Goal: Task Accomplishment & Management: Manage account settings

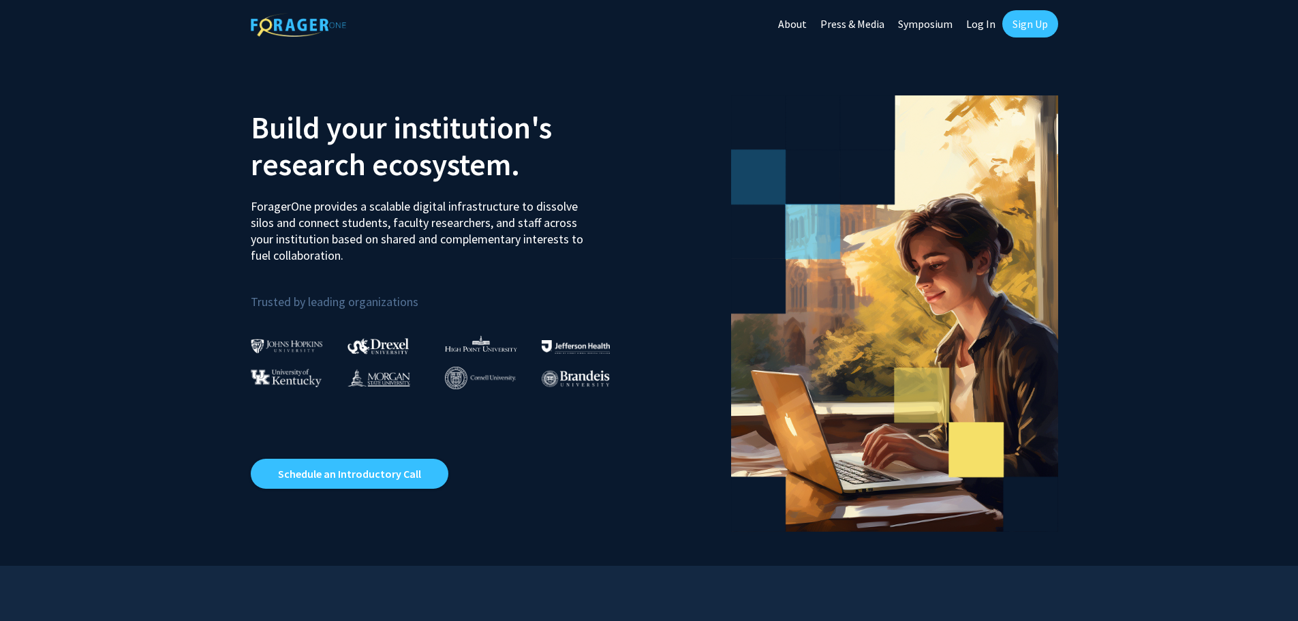
click at [988, 22] on link "Log In" at bounding box center [980, 24] width 43 height 48
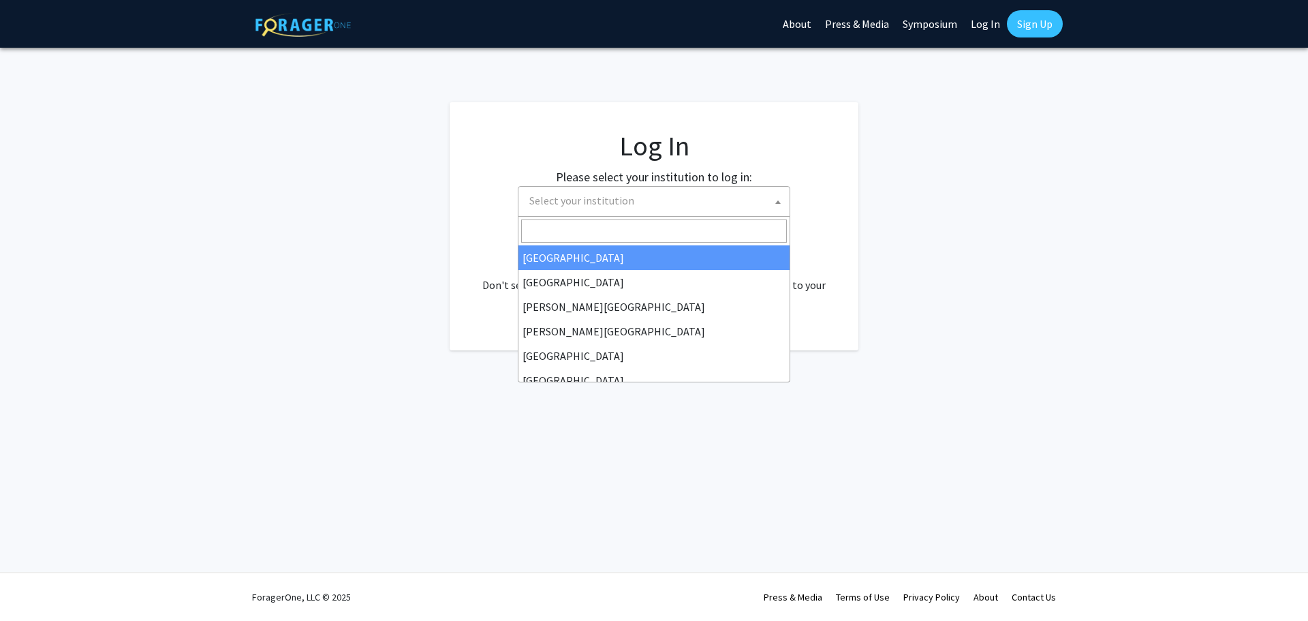
click at [747, 204] on span "Select your institution" at bounding box center [657, 201] width 266 height 28
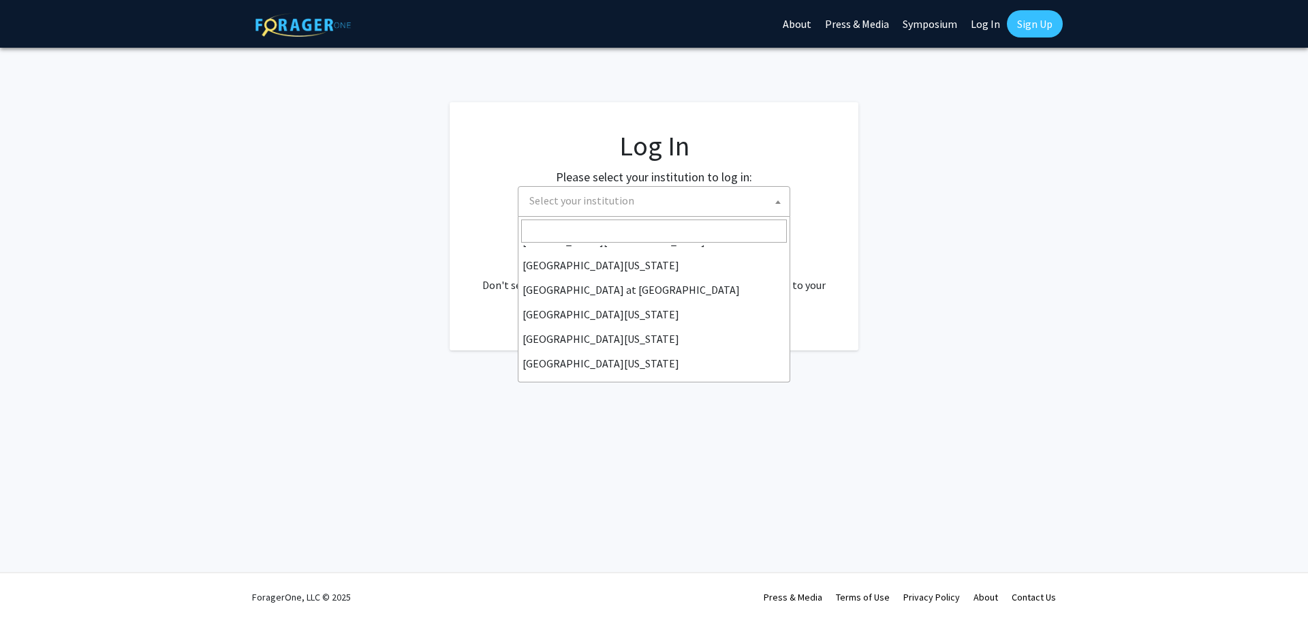
scroll to position [477, 0]
select select "33"
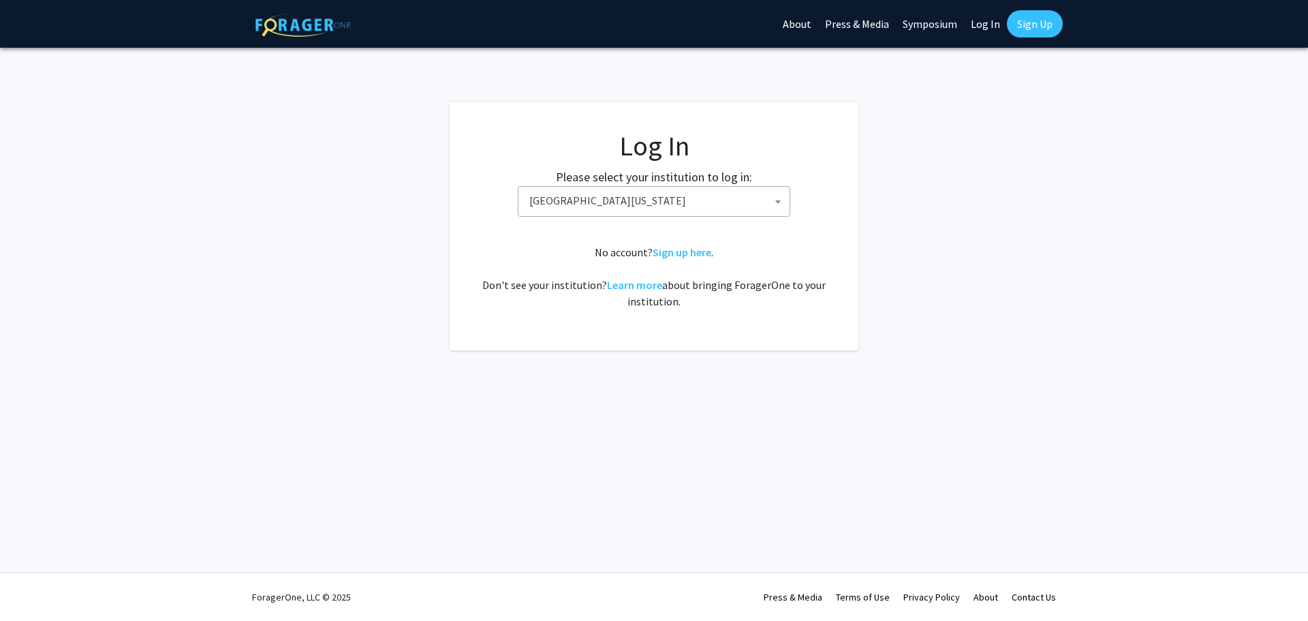
click at [988, 25] on link "Log In" at bounding box center [985, 24] width 43 height 48
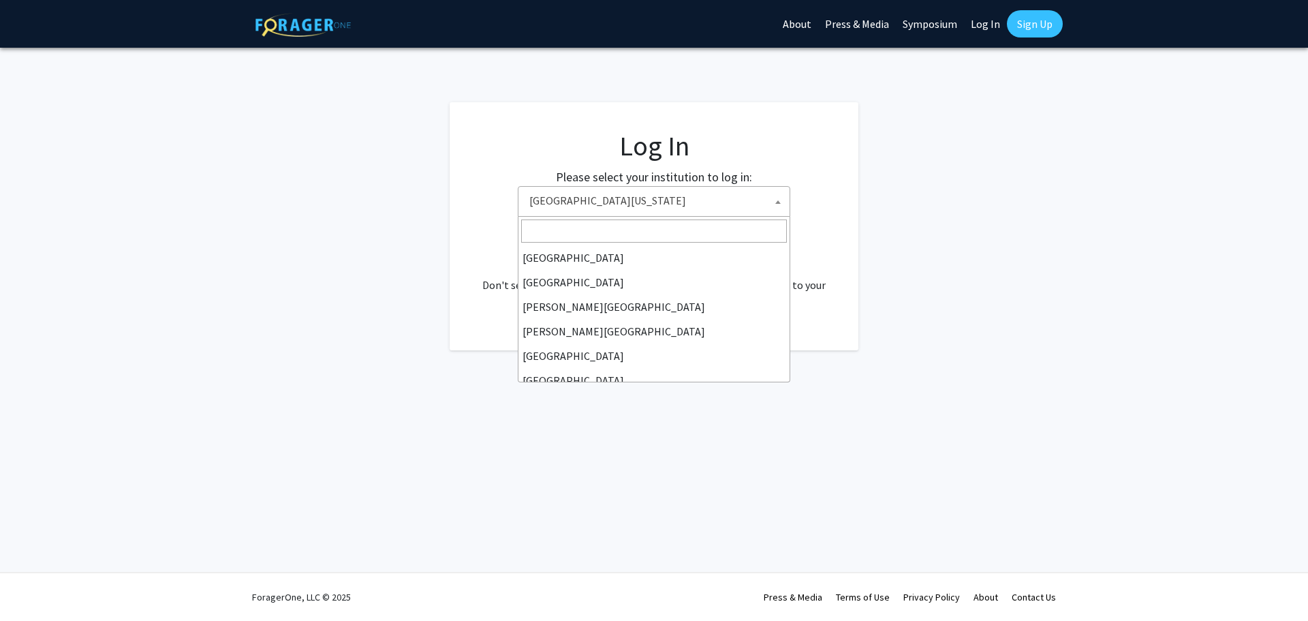
click at [664, 198] on span "[GEOGRAPHIC_DATA][US_STATE]" at bounding box center [657, 201] width 266 height 28
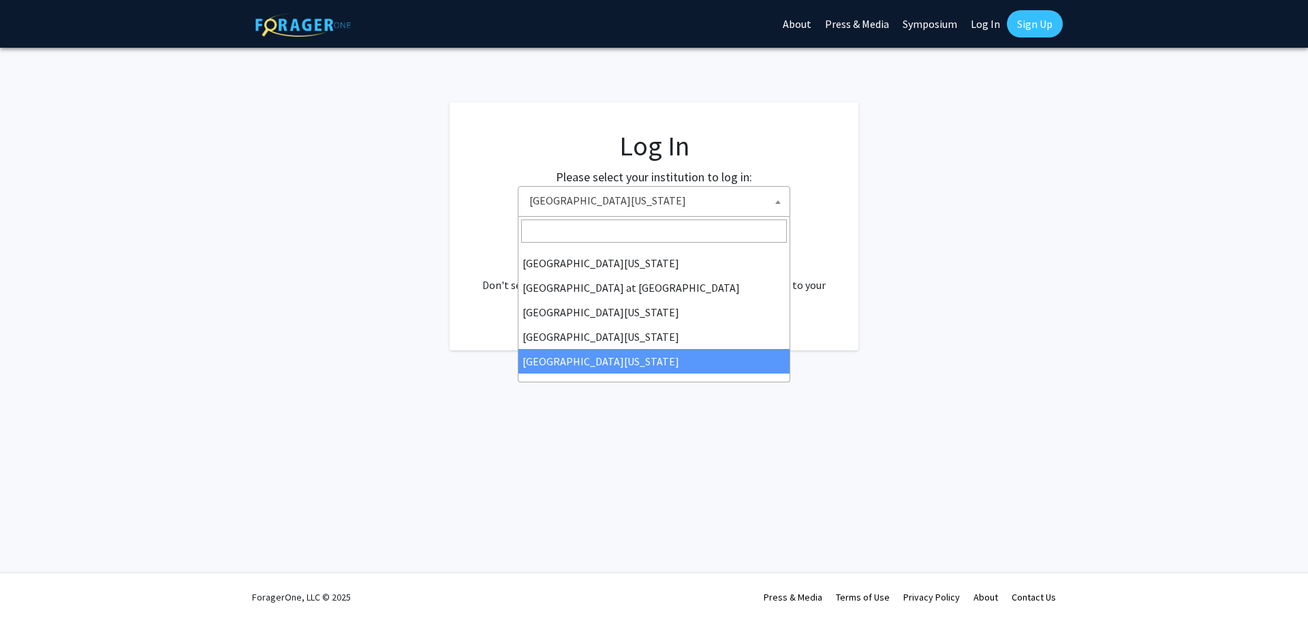
click at [664, 198] on span "[GEOGRAPHIC_DATA][US_STATE]" at bounding box center [657, 201] width 266 height 28
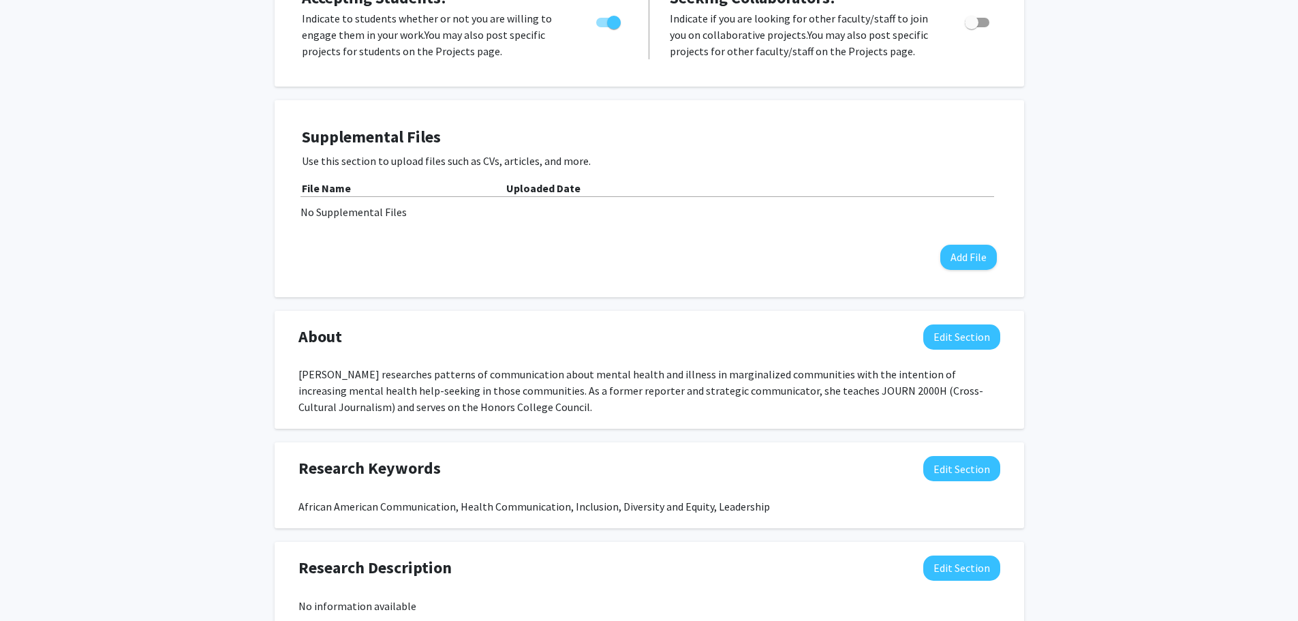
scroll to position [341, 0]
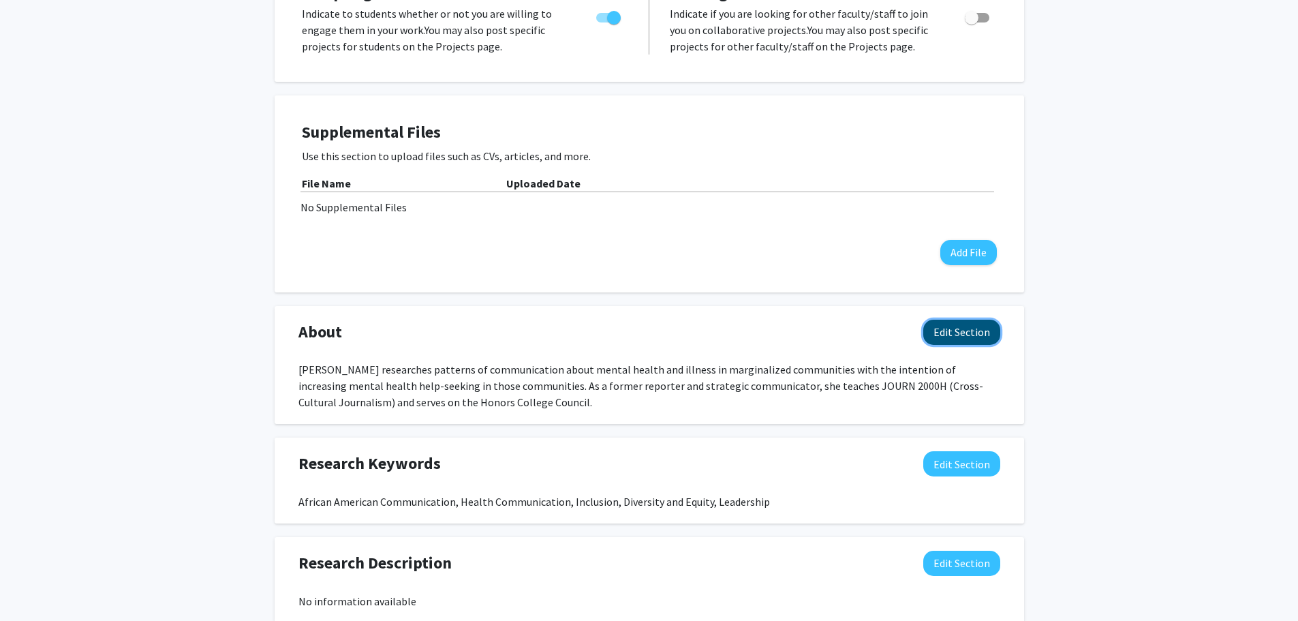
click at [967, 334] on button "Edit Section" at bounding box center [961, 331] width 77 height 25
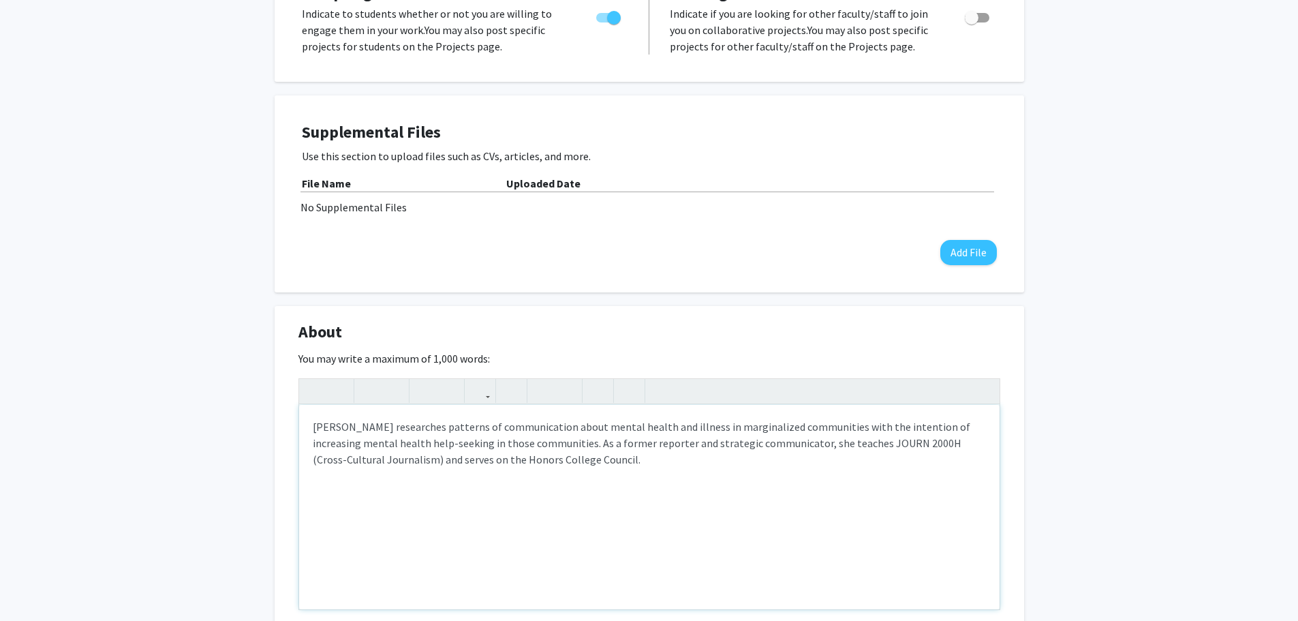
click at [386, 458] on div "Dr. Porter researches patterns of communication about mental health and illness…" at bounding box center [649, 507] width 700 height 204
click at [740, 465] on div "Dr. Porter researches patterns of communication about mental health and illness…" at bounding box center [649, 507] width 700 height 204
type textarea "Dr. Porter researches patterns of communication about mental health and illness…"
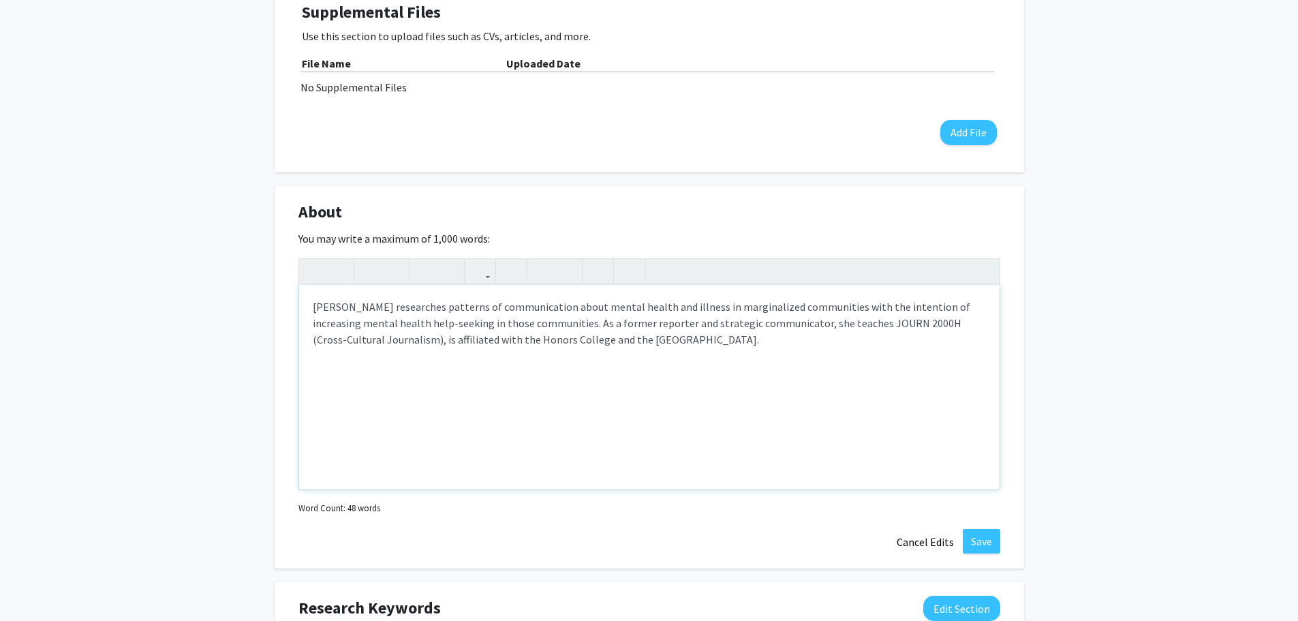
scroll to position [477, 0]
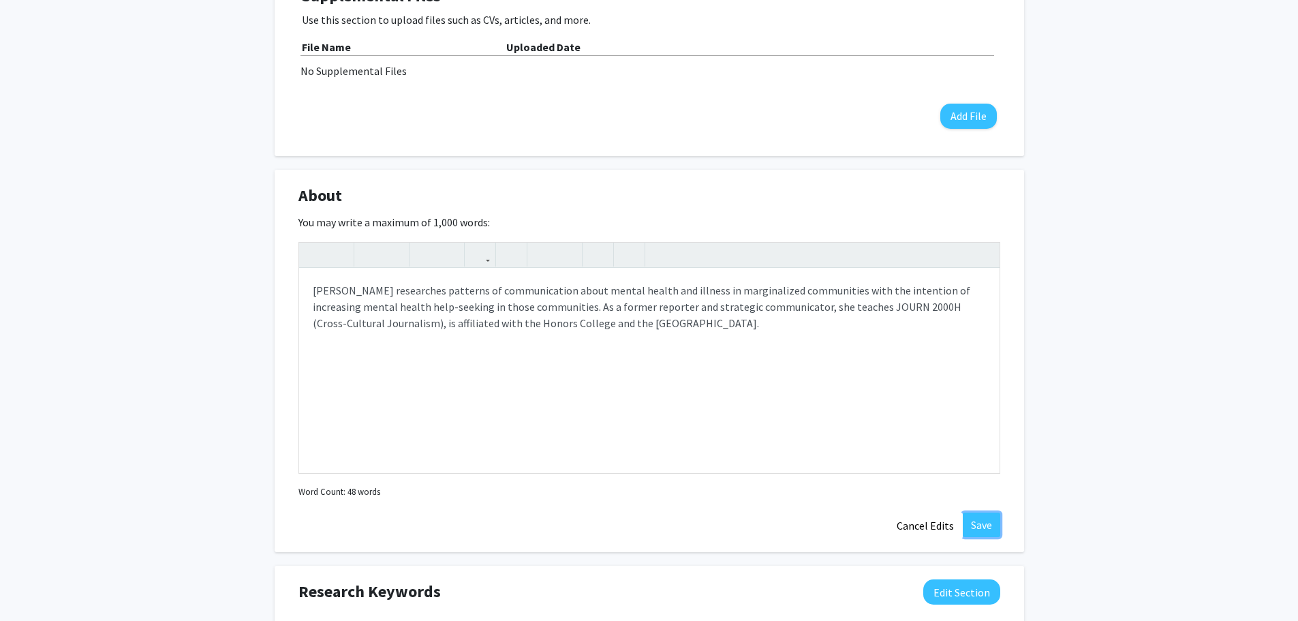
click at [983, 520] on button "Save" at bounding box center [981, 524] width 37 height 25
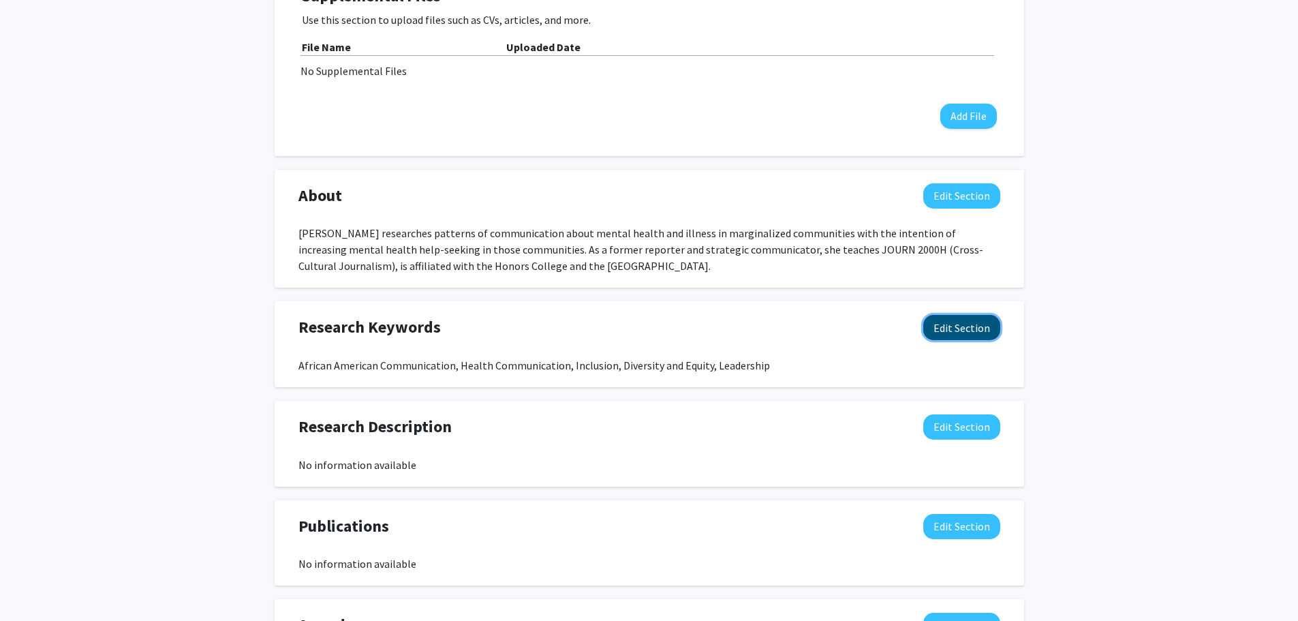
click at [960, 329] on button "Edit Section" at bounding box center [961, 327] width 77 height 25
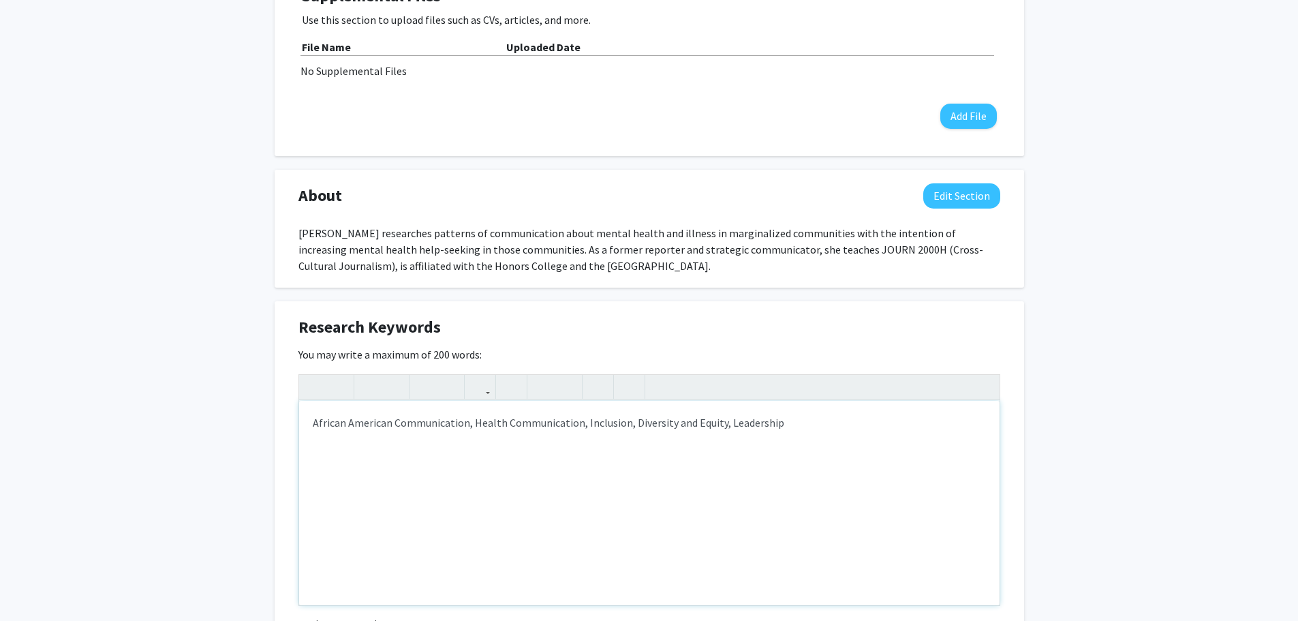
click at [820, 413] on div "African American Communication, Health Communication, Inclusion, Diversity and …" at bounding box center [649, 503] width 700 height 204
type textarea "African American Communication, Health Communication, Inclusion, Diversity and …"
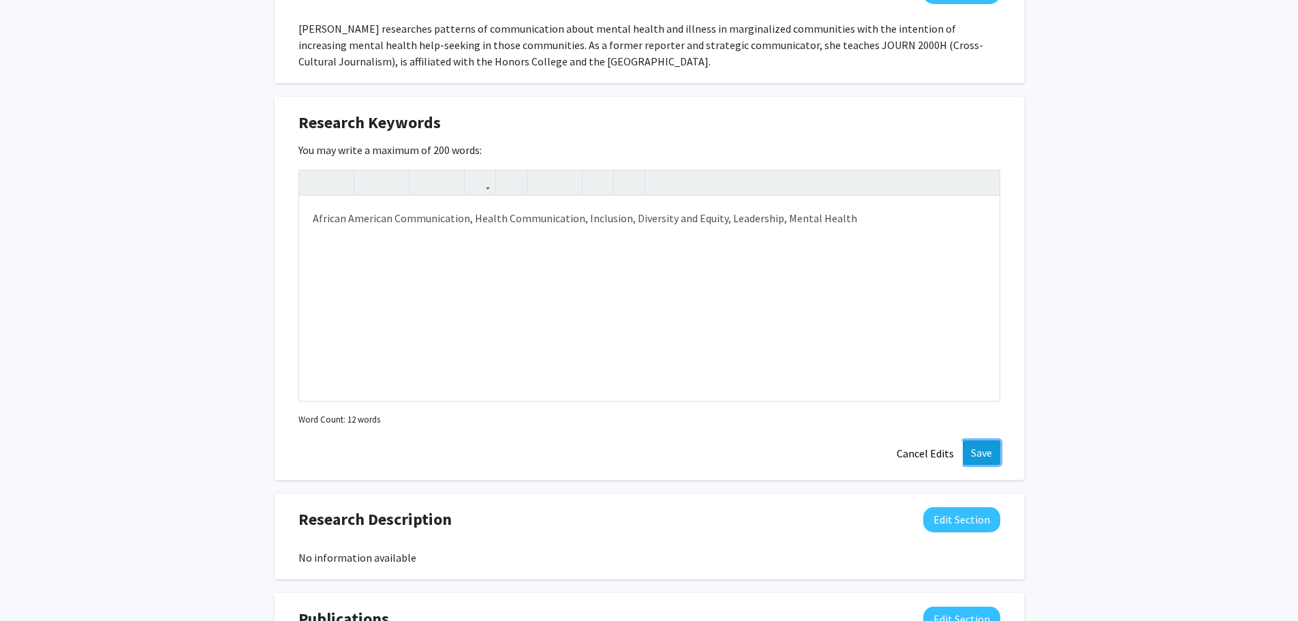
click at [987, 450] on button "Save" at bounding box center [981, 452] width 37 height 25
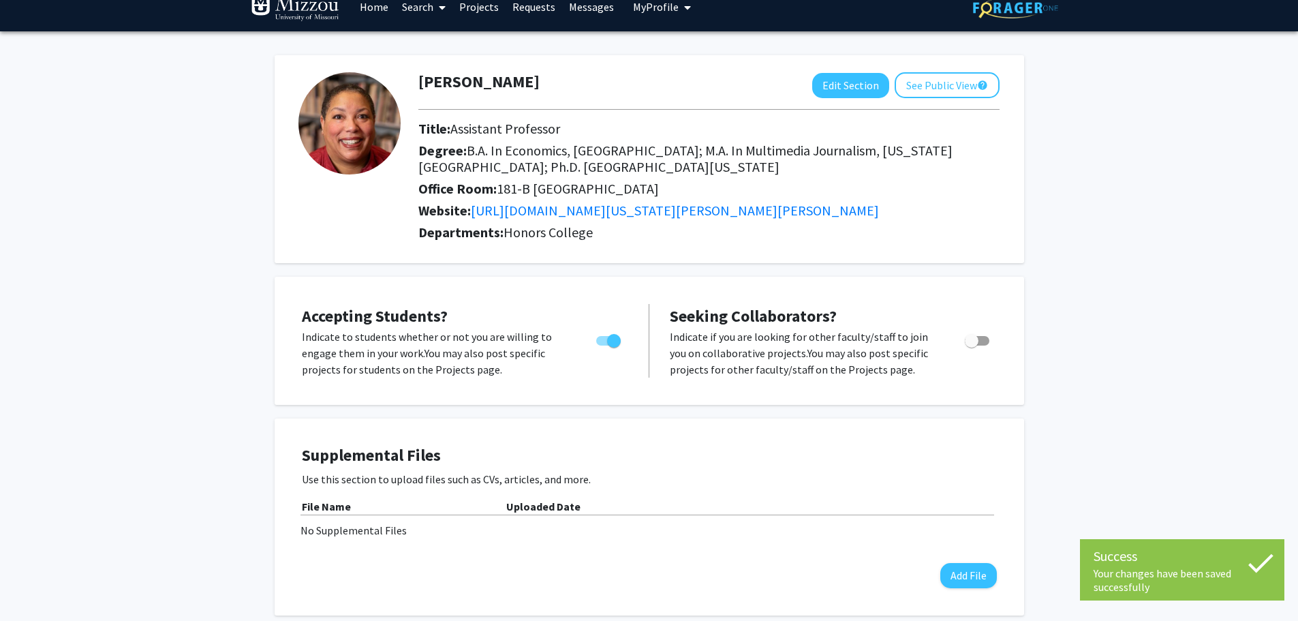
scroll to position [0, 0]
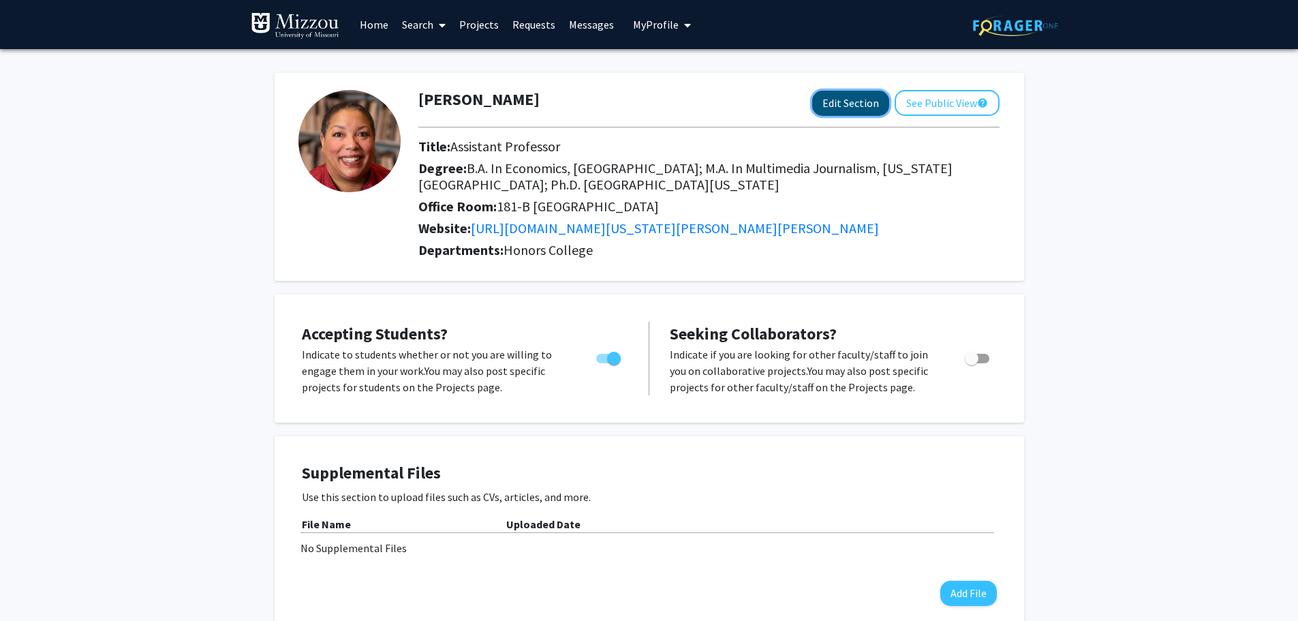
click at [861, 103] on button "Edit Section" at bounding box center [850, 103] width 77 height 25
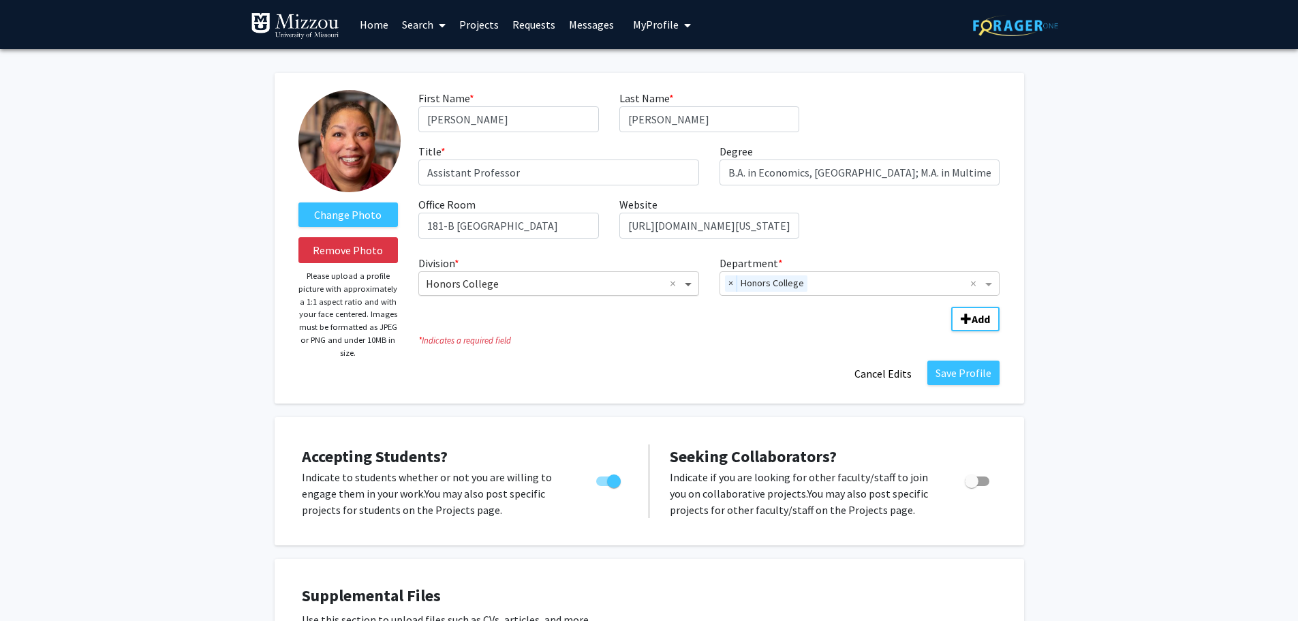
click at [691, 283] on span "Division" at bounding box center [689, 283] width 17 height 16
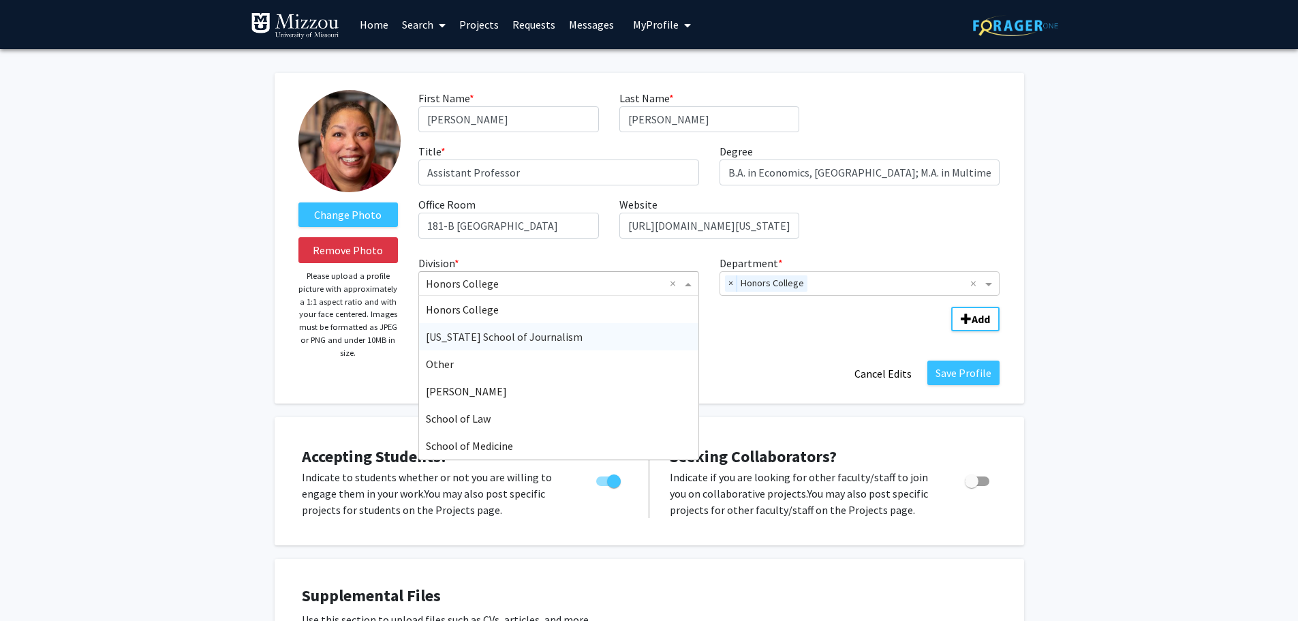
click at [569, 335] on div "Missouri School of Journalism" at bounding box center [558, 336] width 279 height 27
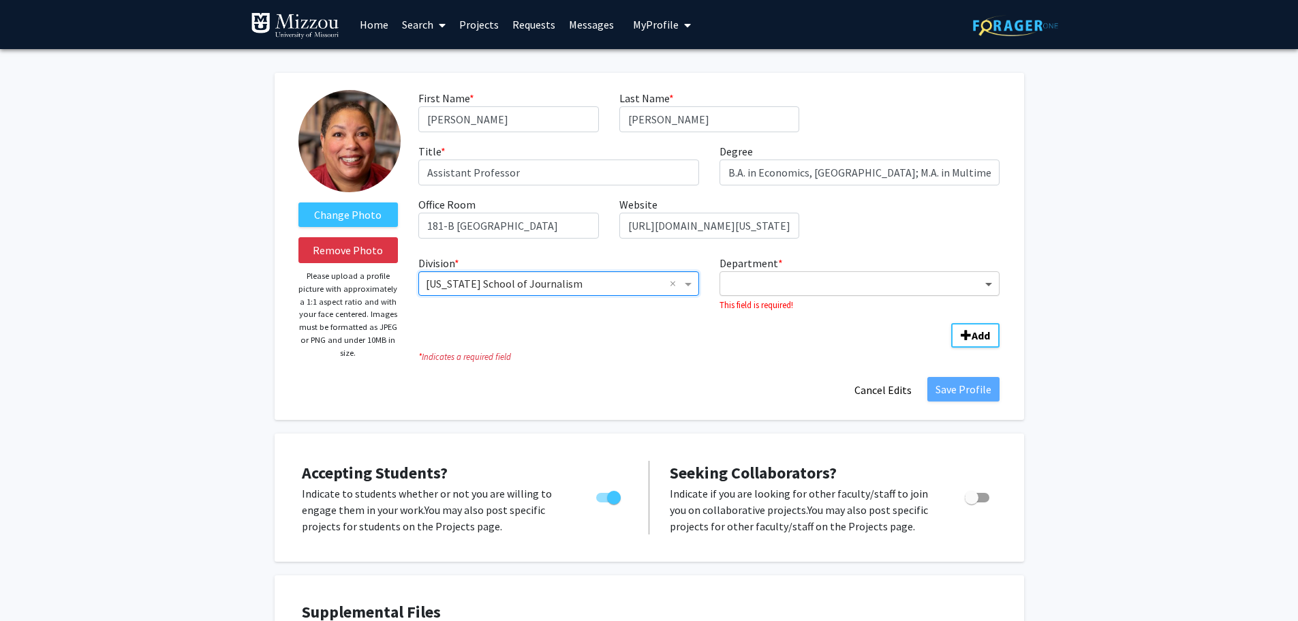
click at [985, 281] on span "Department" at bounding box center [990, 283] width 17 height 16
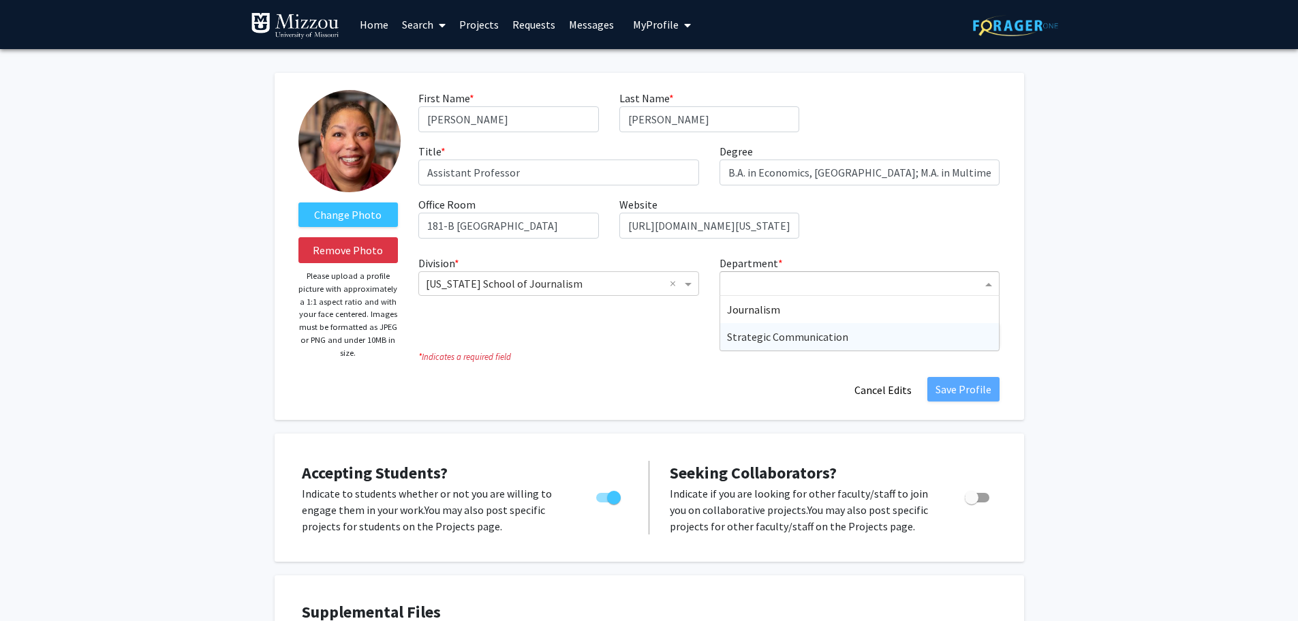
click at [849, 335] on div "Strategic Communication" at bounding box center [859, 336] width 279 height 27
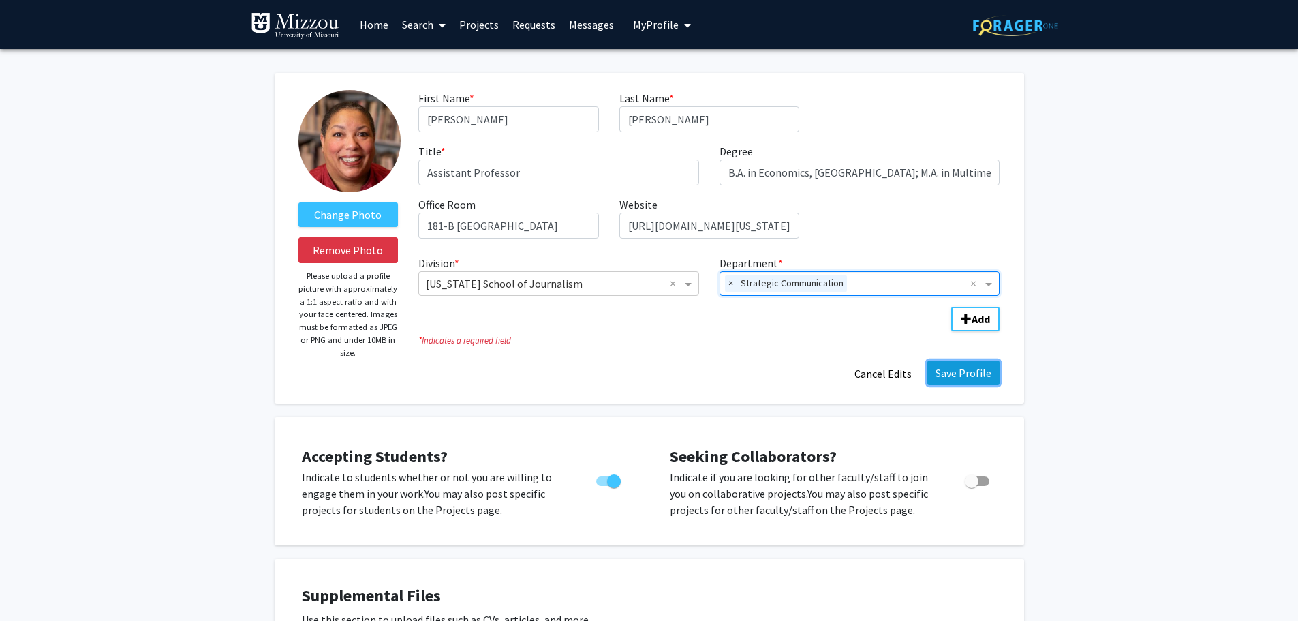
click at [980, 366] on button "Save Profile" at bounding box center [963, 372] width 72 height 25
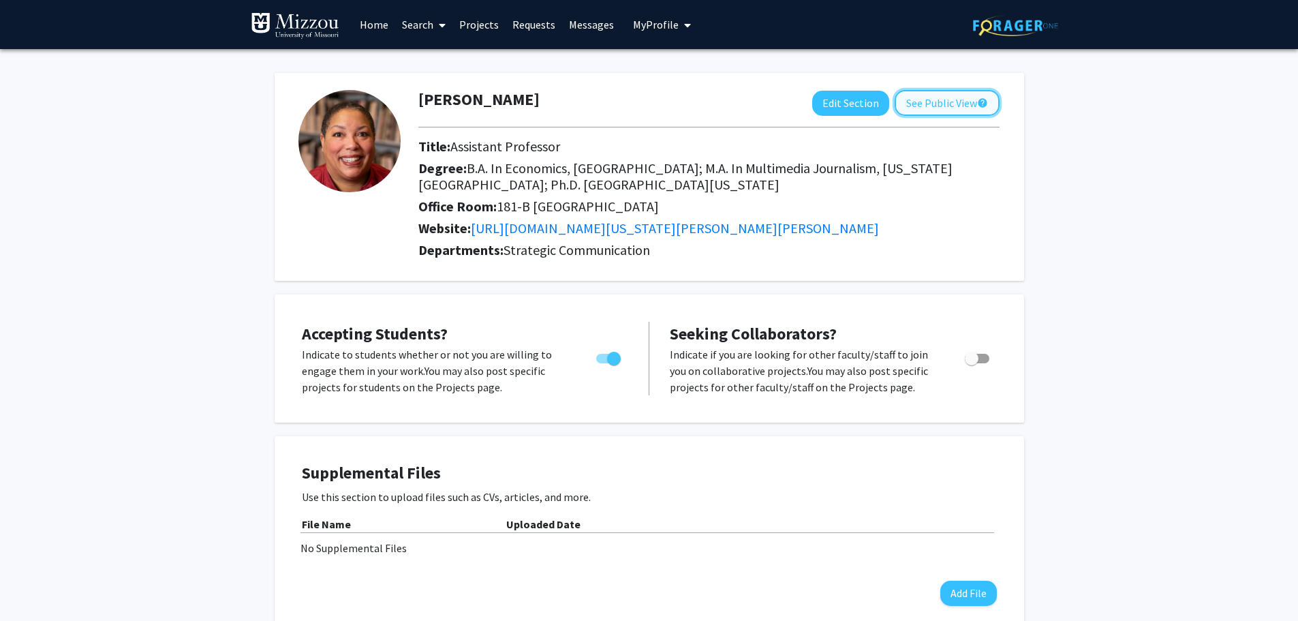
click at [924, 96] on button "See Public View help" at bounding box center [946, 103] width 105 height 26
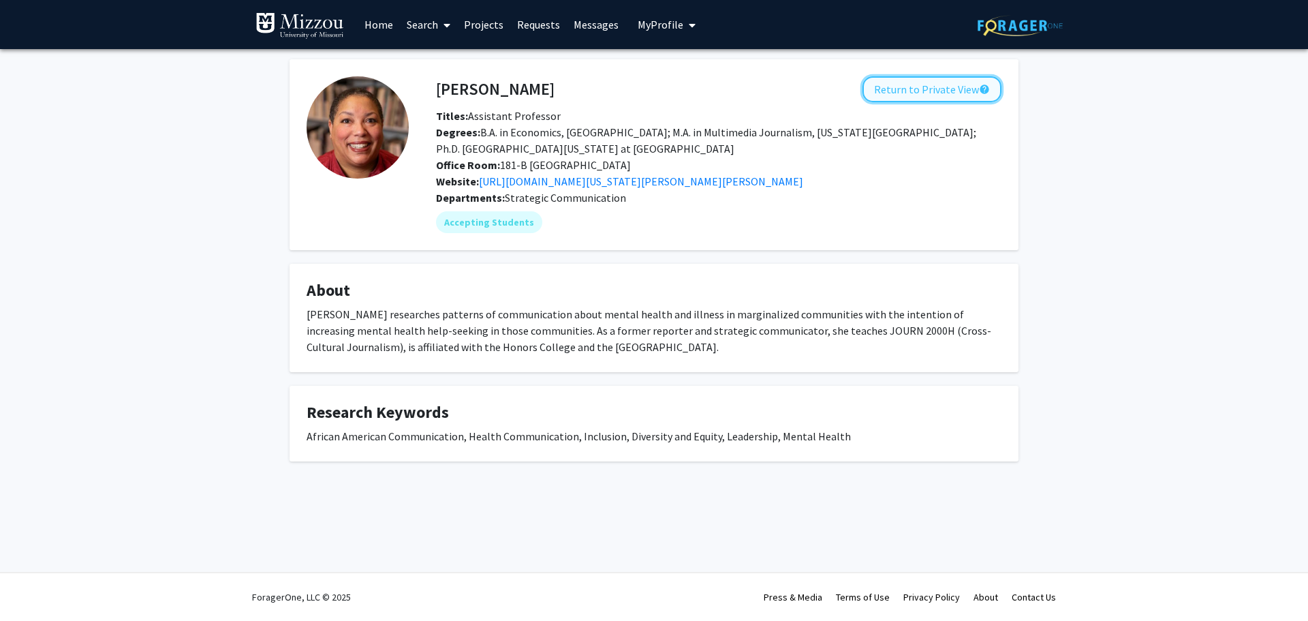
click at [898, 90] on button "Return to Private View help" at bounding box center [931, 89] width 139 height 26
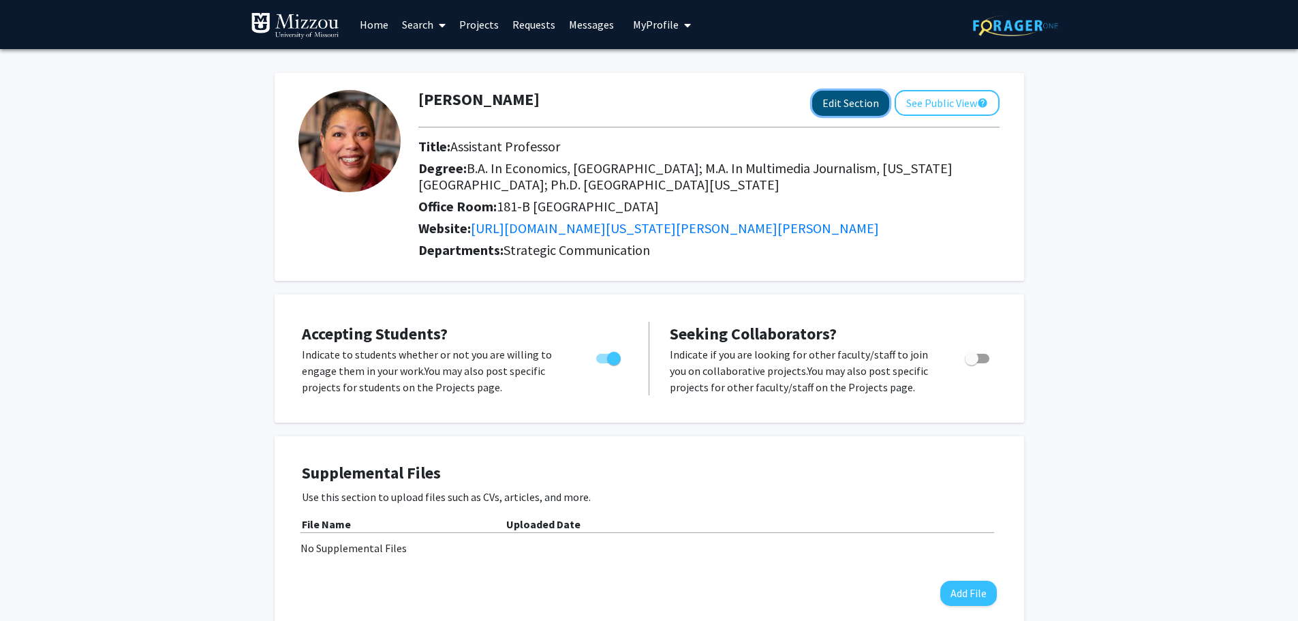
click at [844, 98] on button "Edit Section" at bounding box center [850, 103] width 77 height 25
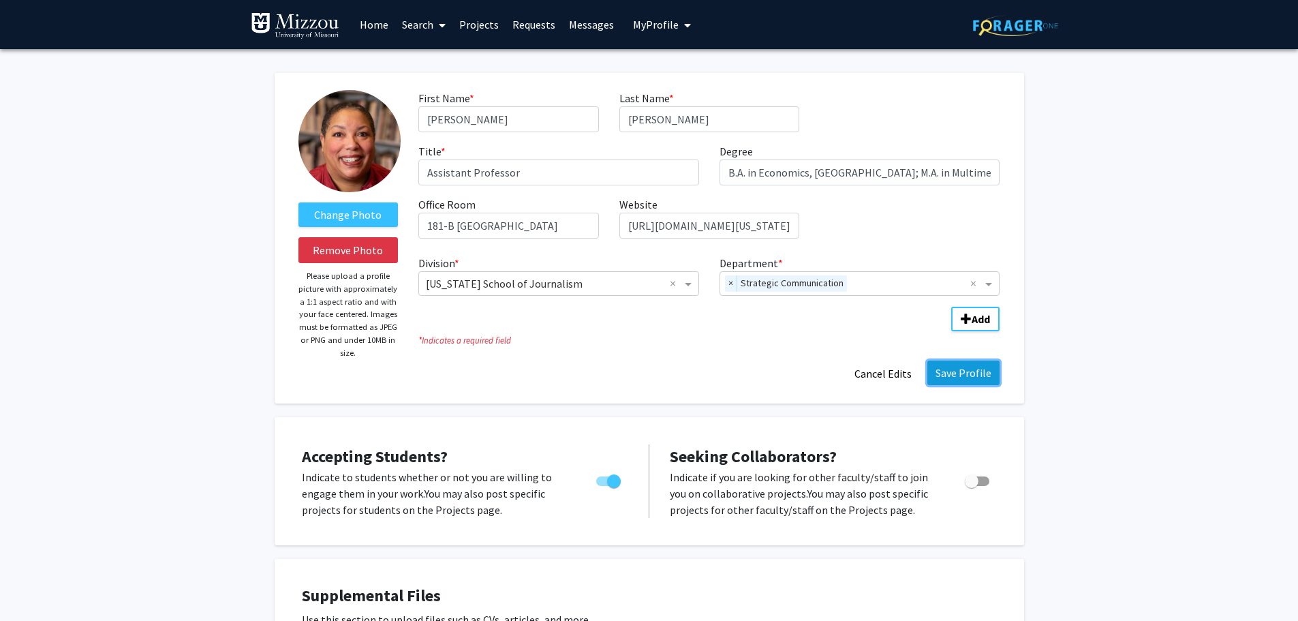
click at [963, 371] on button "Save Profile" at bounding box center [963, 372] width 72 height 25
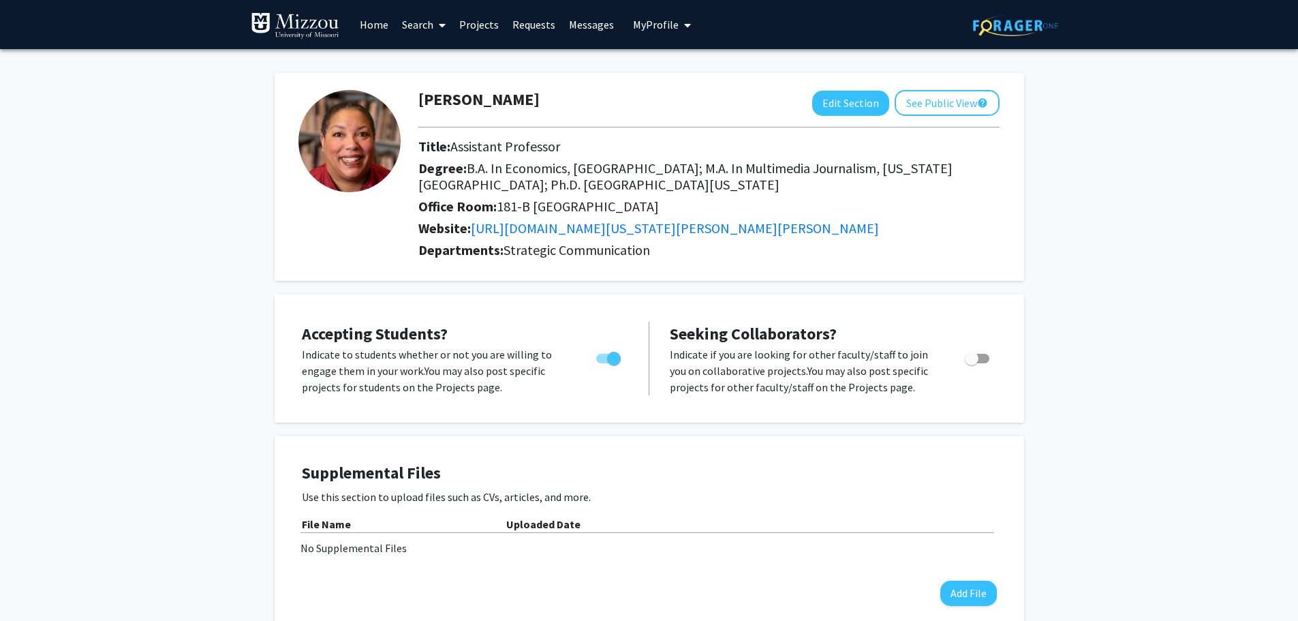
click at [373, 27] on link "Home" at bounding box center [374, 25] width 42 height 48
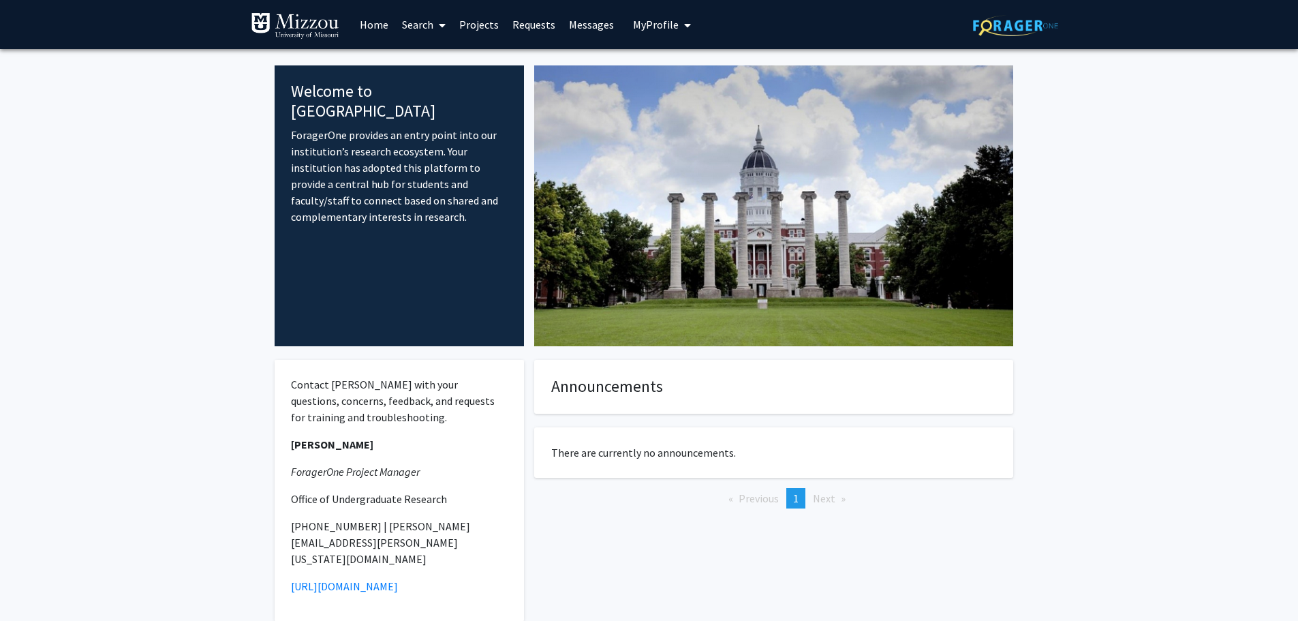
click at [426, 22] on link "Search" at bounding box center [423, 25] width 57 height 48
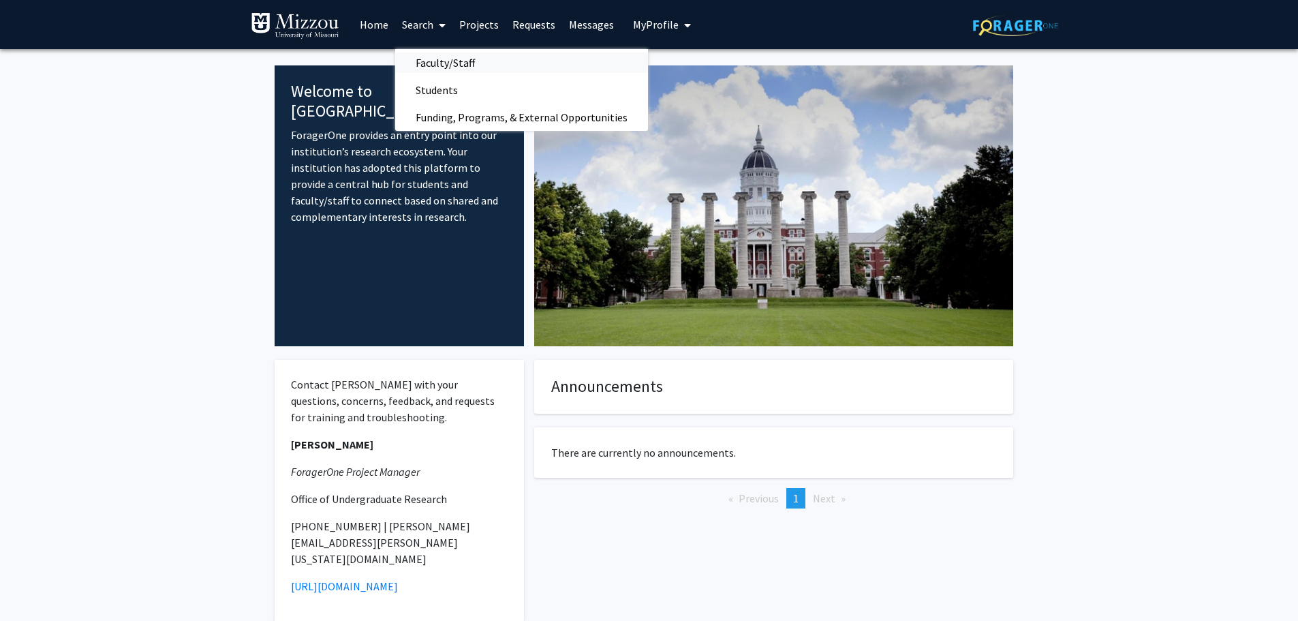
click at [425, 56] on span "Faculty/Staff" at bounding box center [445, 62] width 100 height 27
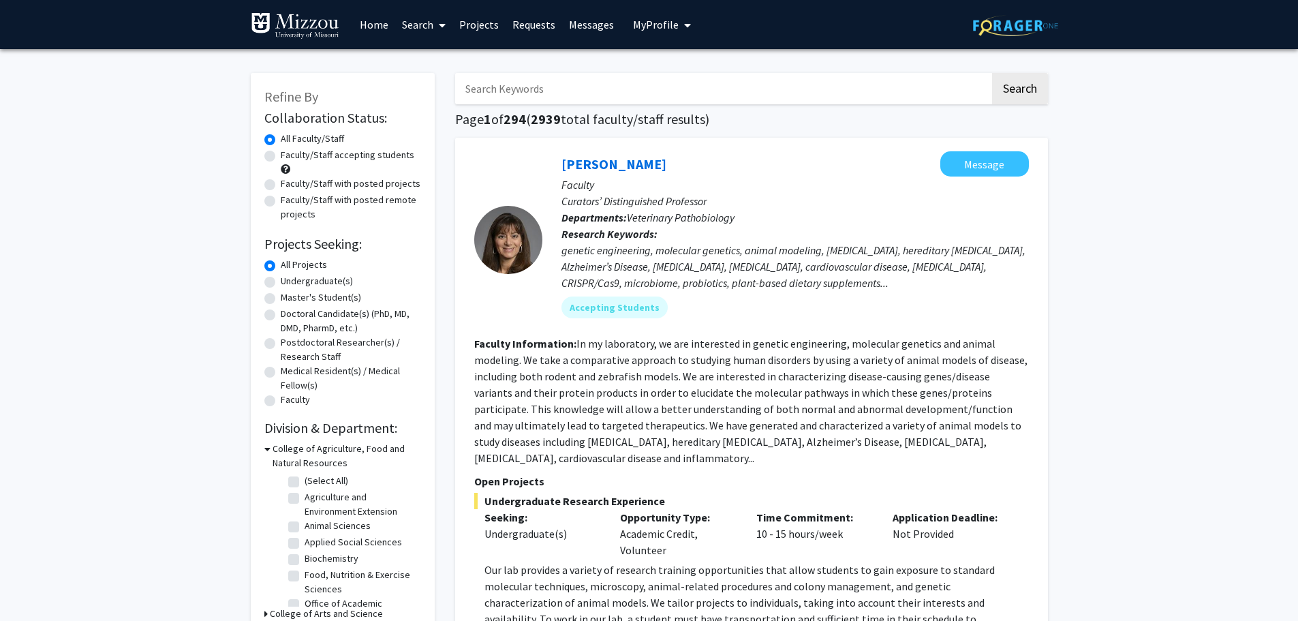
click at [469, 85] on input "Search Keywords" at bounding box center [722, 88] width 535 height 31
type input "Porter"
click at [1030, 77] on button "Search" at bounding box center [1020, 88] width 56 height 31
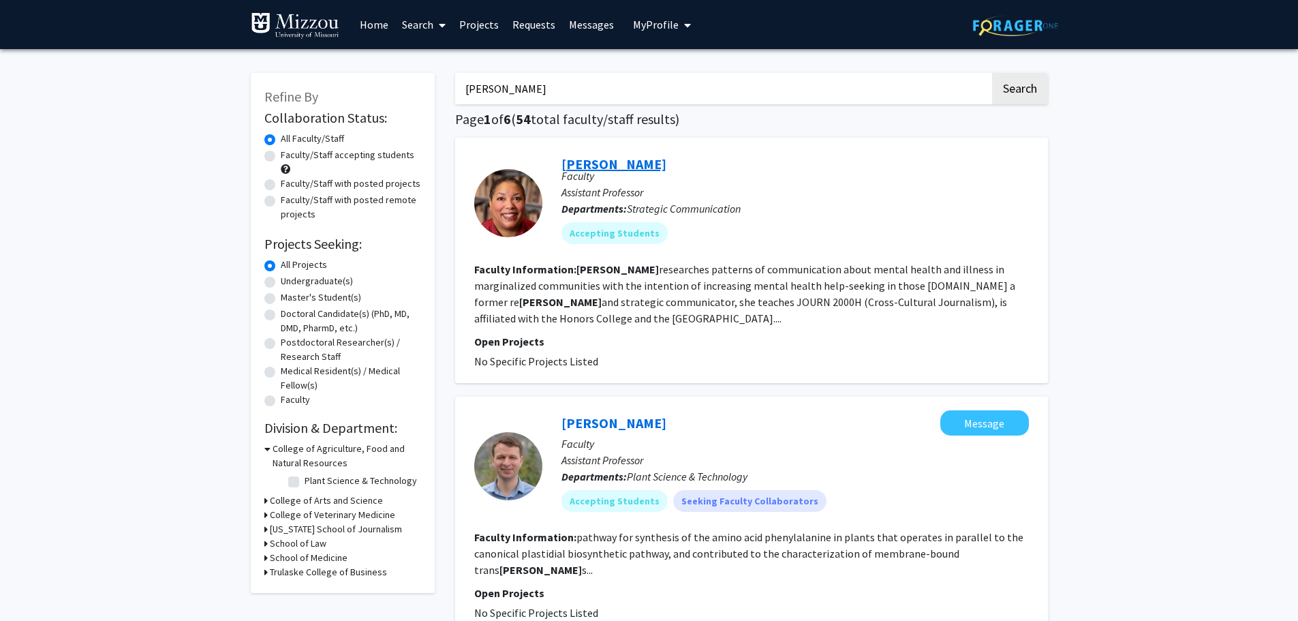
click at [603, 160] on link "Jeannette Porter" at bounding box center [613, 163] width 105 height 17
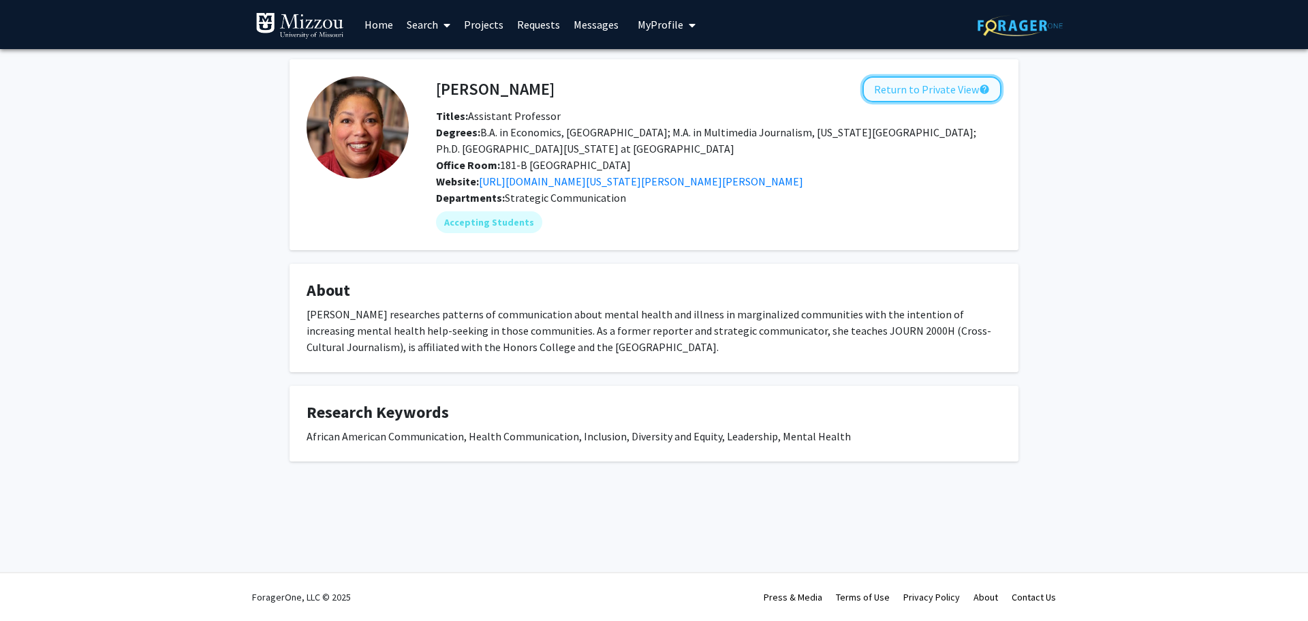
click at [912, 90] on button "Return to Private View help" at bounding box center [931, 89] width 139 height 26
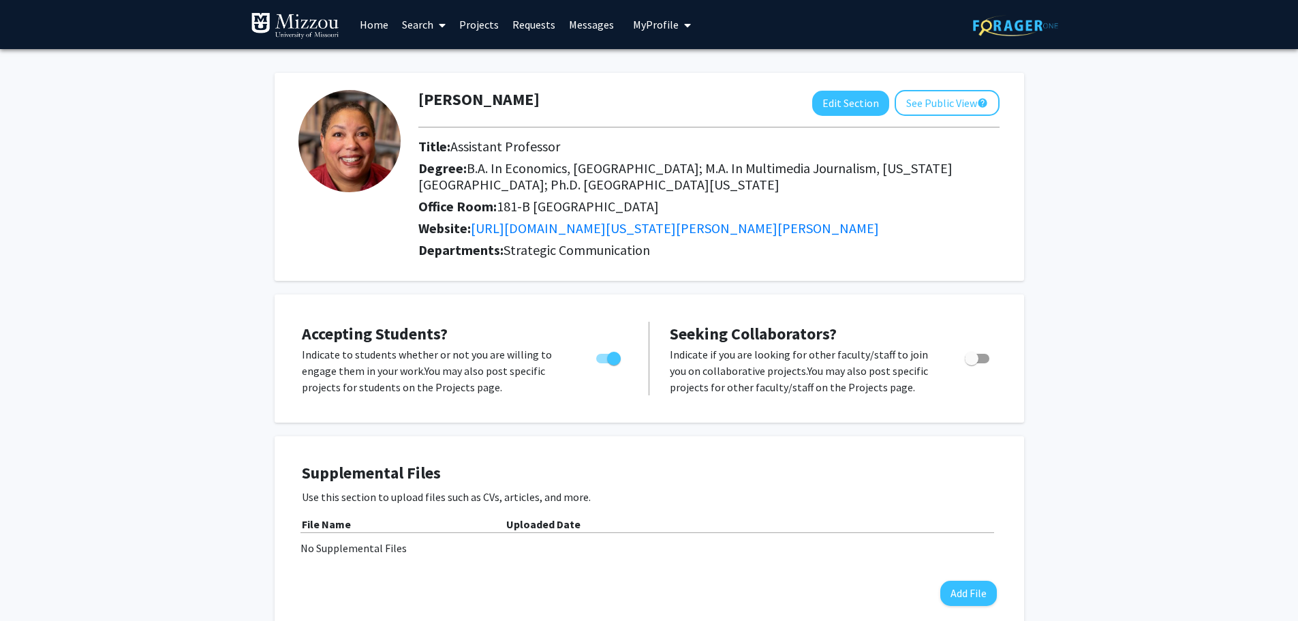
click at [304, 27] on img at bounding box center [295, 25] width 89 height 27
